Goal: Complete application form

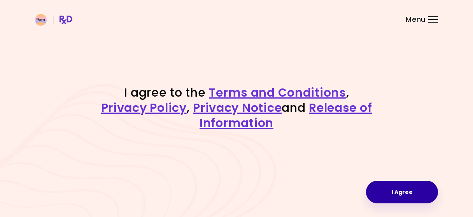
click at [400, 194] on button "I Agree" at bounding box center [402, 191] width 72 height 23
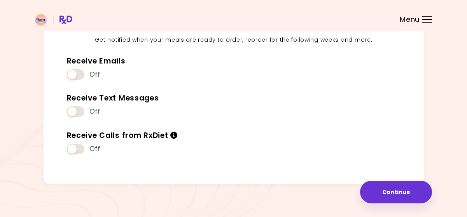
scroll to position [106, 0]
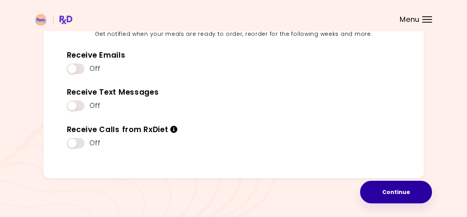
click at [384, 192] on button "Continue" at bounding box center [396, 191] width 72 height 23
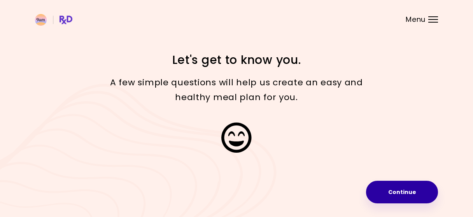
click at [391, 185] on button "Continue" at bounding box center [402, 191] width 72 height 23
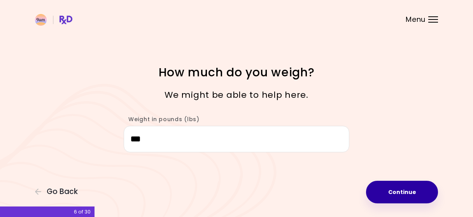
click at [394, 188] on button "Continue" at bounding box center [402, 191] width 72 height 23
select select "****"
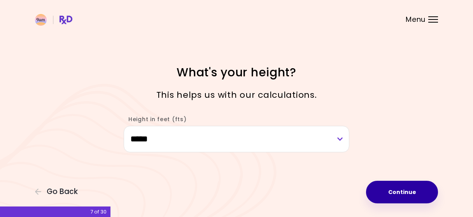
click at [394, 188] on button "Continue" at bounding box center [402, 191] width 72 height 23
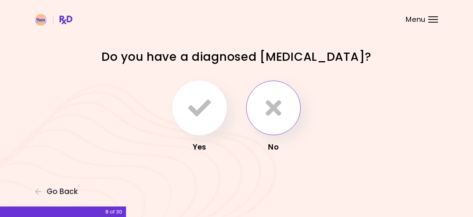
click at [273, 109] on icon "button" at bounding box center [274, 107] width 16 height 23
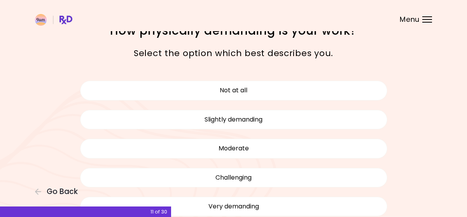
scroll to position [19, 0]
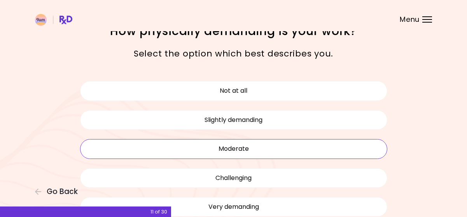
click at [265, 144] on button "Moderate" at bounding box center [233, 148] width 307 height 19
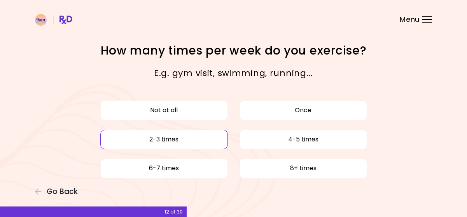
click at [203, 147] on button "2-3 times" at bounding box center [164, 138] width 128 height 19
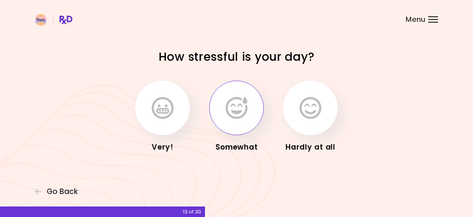
click at [233, 116] on icon "button" at bounding box center [237, 107] width 22 height 23
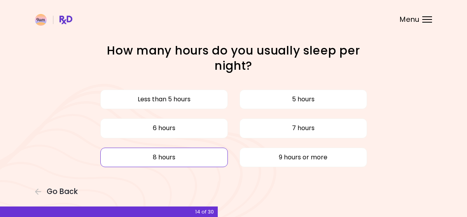
click at [192, 155] on button "8 hours" at bounding box center [164, 156] width 128 height 19
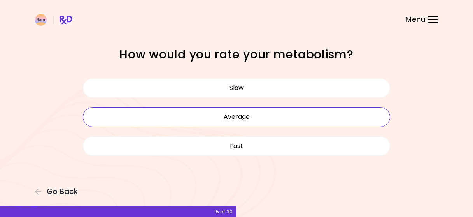
click at [242, 122] on button "Average" at bounding box center [236, 116] width 307 height 19
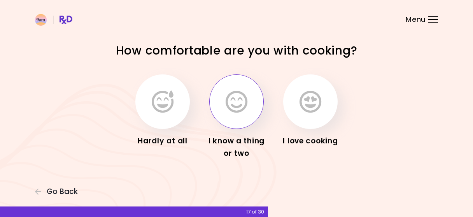
click at [233, 109] on icon "button" at bounding box center [237, 101] width 22 height 23
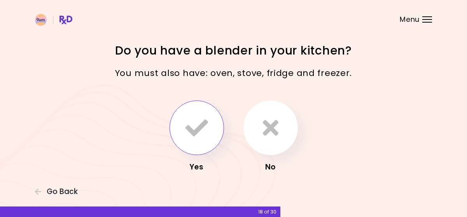
click at [199, 127] on icon "button" at bounding box center [196, 127] width 23 height 23
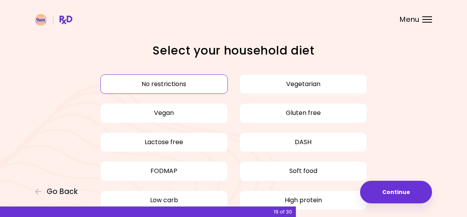
click at [166, 81] on button "No restrictions" at bounding box center [164, 83] width 128 height 19
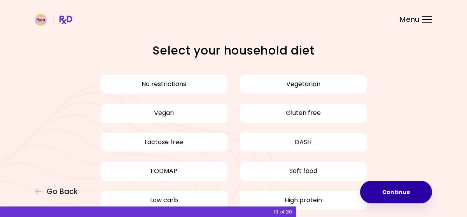
click at [389, 191] on button "Continue" at bounding box center [396, 191] width 72 height 23
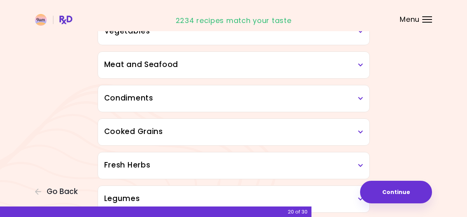
scroll to position [197, 0]
click at [358, 64] on icon at bounding box center [360, 64] width 5 height 5
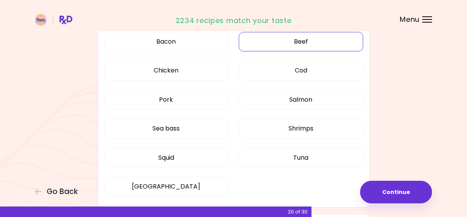
scroll to position [248, 0]
click at [342, 102] on button "Salmon" at bounding box center [301, 98] width 124 height 19
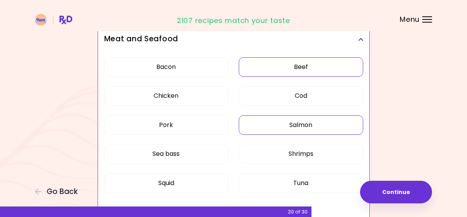
scroll to position [223, 0]
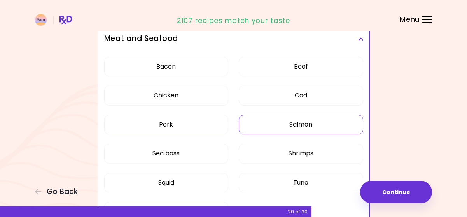
click at [317, 121] on button "Salmon" at bounding box center [301, 124] width 124 height 19
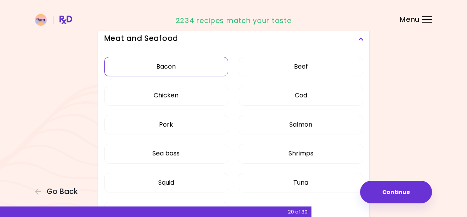
click at [190, 68] on button "Bacon" at bounding box center [166, 66] width 124 height 19
click at [184, 101] on button "Chicken" at bounding box center [166, 95] width 124 height 19
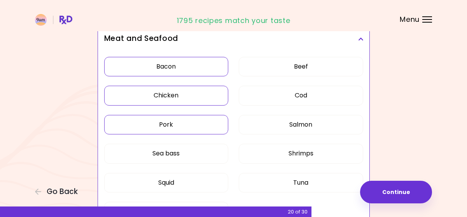
click at [180, 124] on button "Pork" at bounding box center [166, 124] width 124 height 19
click at [303, 65] on button "Beef" at bounding box center [301, 66] width 124 height 19
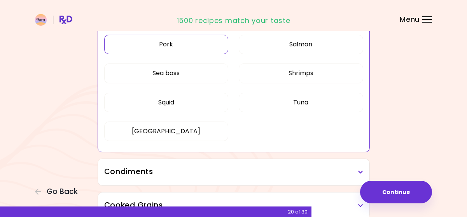
scroll to position [304, 0]
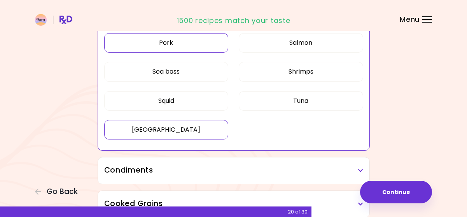
click at [180, 131] on button "[GEOGRAPHIC_DATA]" at bounding box center [166, 129] width 124 height 19
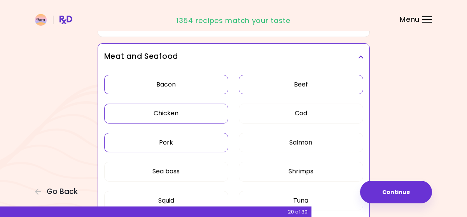
scroll to position [210, 0]
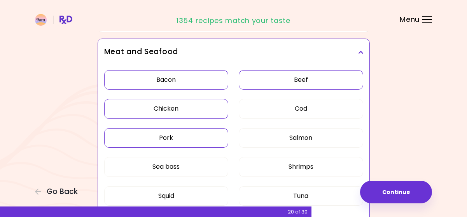
drag, startPoint x: 174, startPoint y: 79, endPoint x: 168, endPoint y: 108, distance: 29.9
click at [168, 108] on div "Bacon Beef Chicken Cod Pork Salmon Sea bass Shrimps Squid Tuna Turkey" at bounding box center [233, 155] width 259 height 180
click at [168, 108] on button "Chicken" at bounding box center [166, 108] width 124 height 19
click at [184, 79] on button "Bacon" at bounding box center [166, 79] width 124 height 19
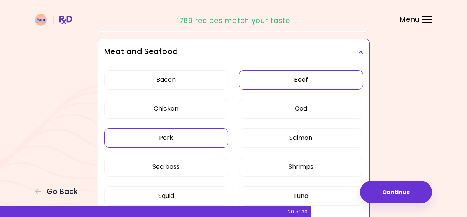
click at [172, 136] on button "Pork" at bounding box center [166, 137] width 124 height 19
click at [279, 82] on button "Beef" at bounding box center [301, 79] width 124 height 19
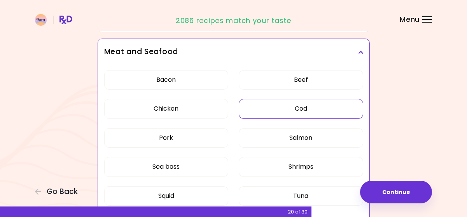
click at [292, 109] on button "Cod" at bounding box center [301, 108] width 124 height 19
click at [295, 136] on button "Salmon" at bounding box center [301, 137] width 124 height 19
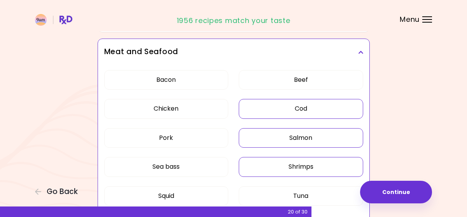
click at [291, 166] on button "Shrimps" at bounding box center [301, 166] width 124 height 19
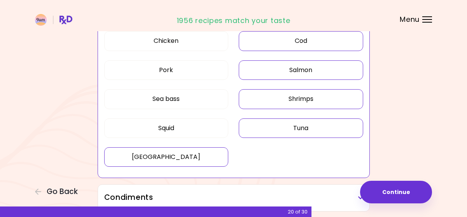
scroll to position [277, 0]
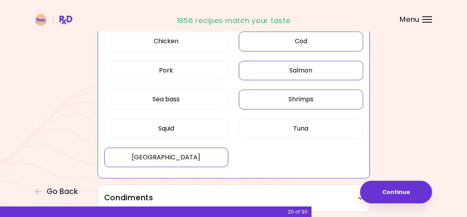
click at [205, 157] on button "[GEOGRAPHIC_DATA]" at bounding box center [166, 156] width 124 height 19
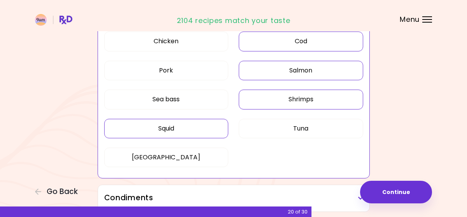
click at [189, 129] on button "Squid" at bounding box center [166, 128] width 124 height 19
click at [187, 104] on button "Sea bass" at bounding box center [166, 98] width 124 height 19
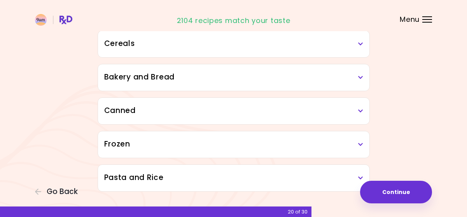
scroll to position [649, 0]
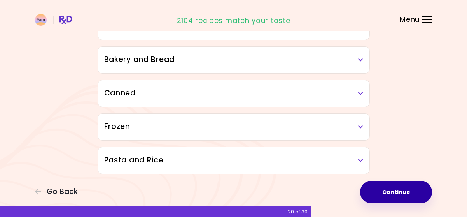
click at [400, 196] on button "Continue" at bounding box center [396, 191] width 72 height 23
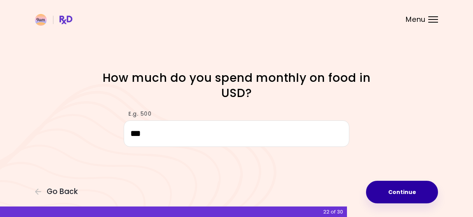
type input "***"
click at [409, 190] on button "Continue" at bounding box center [402, 191] width 72 height 23
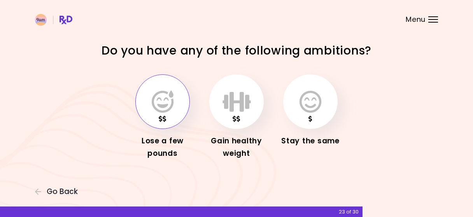
click at [166, 103] on icon "button" at bounding box center [163, 101] width 22 height 23
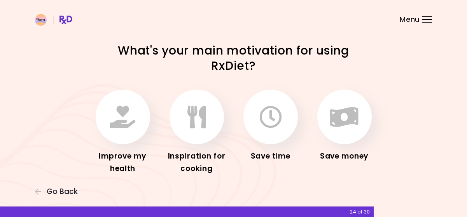
scroll to position [15, 0]
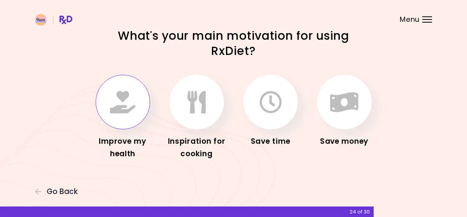
click at [130, 109] on icon "button" at bounding box center [122, 102] width 25 height 23
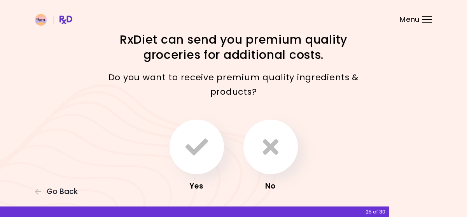
scroll to position [10, 0]
click at [271, 149] on icon "button" at bounding box center [271, 147] width 16 height 23
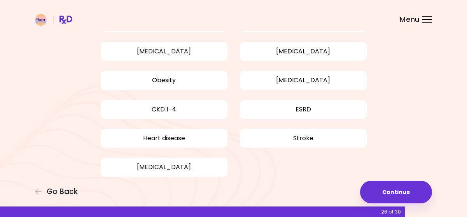
scroll to position [96, 0]
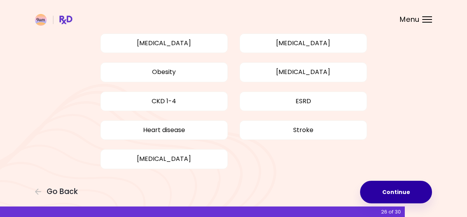
click at [394, 189] on button "Continue" at bounding box center [396, 191] width 72 height 23
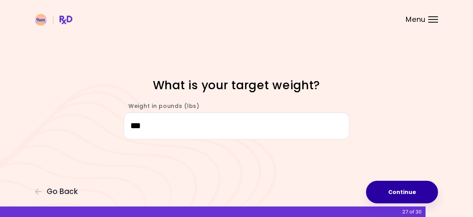
type input "***"
click at [376, 190] on button "Continue" at bounding box center [402, 191] width 72 height 23
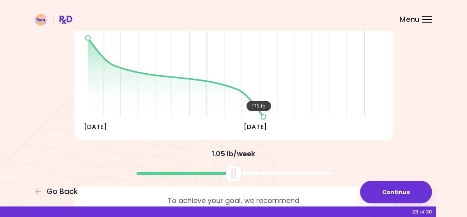
scroll to position [186, 0]
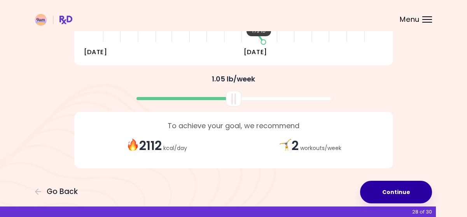
click at [398, 193] on button "Continue" at bounding box center [396, 191] width 72 height 23
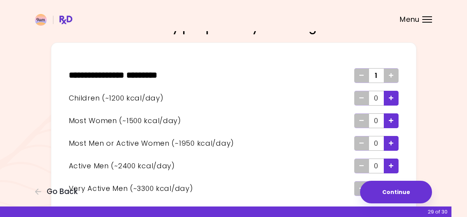
scroll to position [24, 0]
click at [390, 99] on icon "Add - Child" at bounding box center [391, 97] width 5 height 5
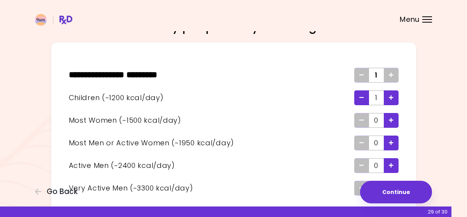
click at [390, 99] on icon "Add - Child" at bounding box center [391, 97] width 5 height 5
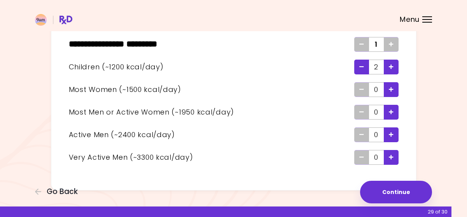
scroll to position [54, 0]
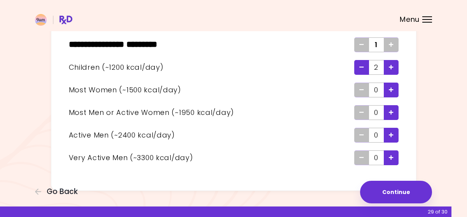
click at [389, 90] on icon "Add - Woman" at bounding box center [391, 89] width 5 height 5
click at [392, 110] on icon "Add - Man or Active Woman" at bounding box center [391, 112] width 5 height 5
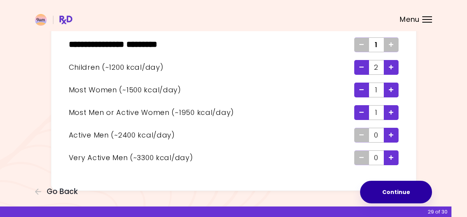
click at [391, 189] on button "Continue" at bounding box center [396, 191] width 72 height 23
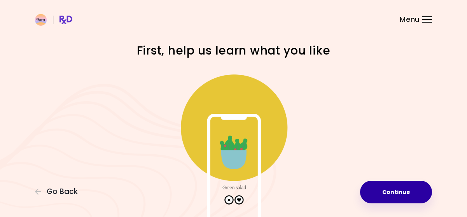
click at [391, 189] on button "Continue" at bounding box center [396, 191] width 72 height 23
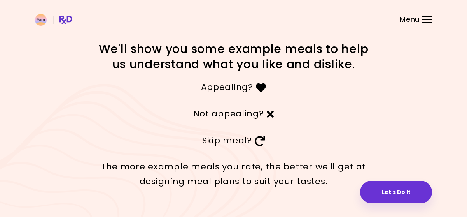
scroll to position [2, 0]
drag, startPoint x: 342, startPoint y: 100, endPoint x: 270, endPoint y: 114, distance: 73.7
click at [270, 114] on div "Not appealing?" at bounding box center [234, 113] width 280 height 26
click at [270, 114] on icon at bounding box center [270, 113] width 7 height 10
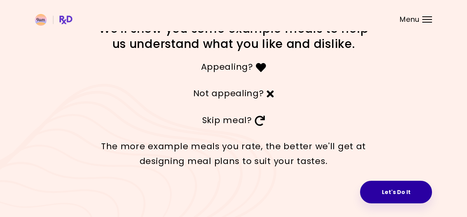
click at [376, 184] on button "Let's Do It" at bounding box center [396, 191] width 72 height 23
